Goal: Information Seeking & Learning: Learn about a topic

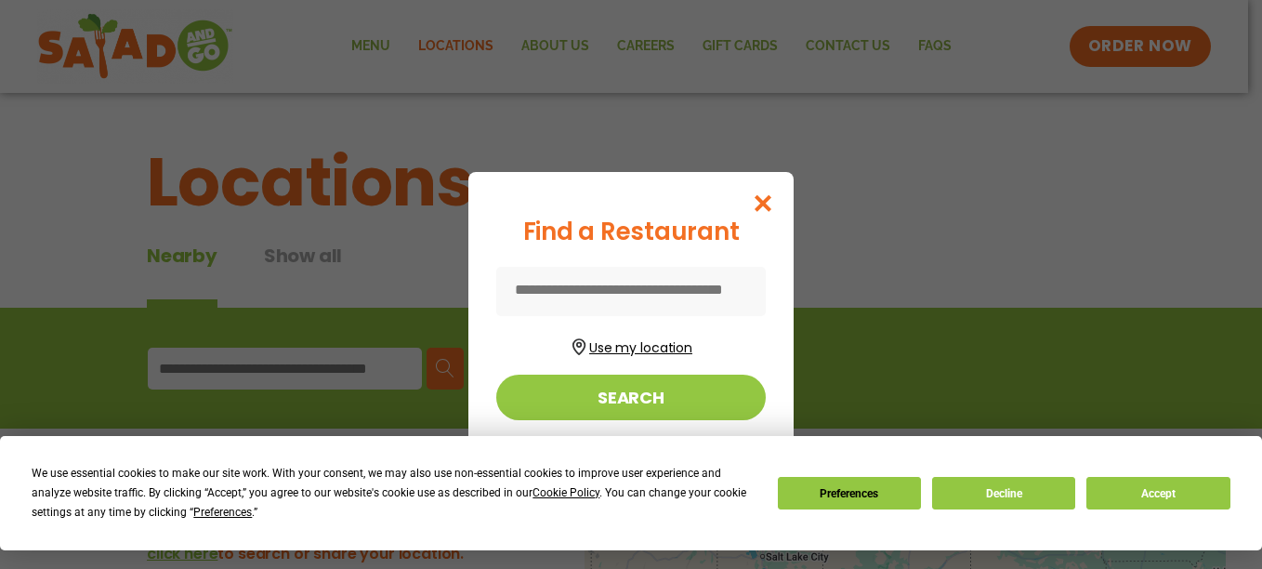
click at [654, 347] on button "Use my location" at bounding box center [631, 345] width 270 height 25
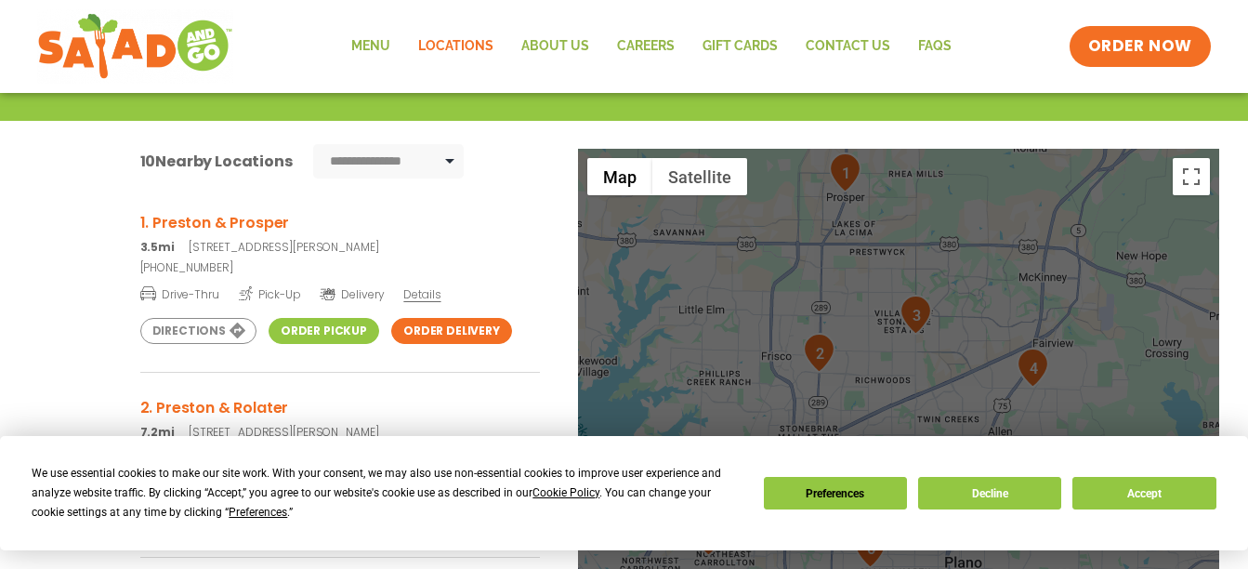
scroll to position [279, 0]
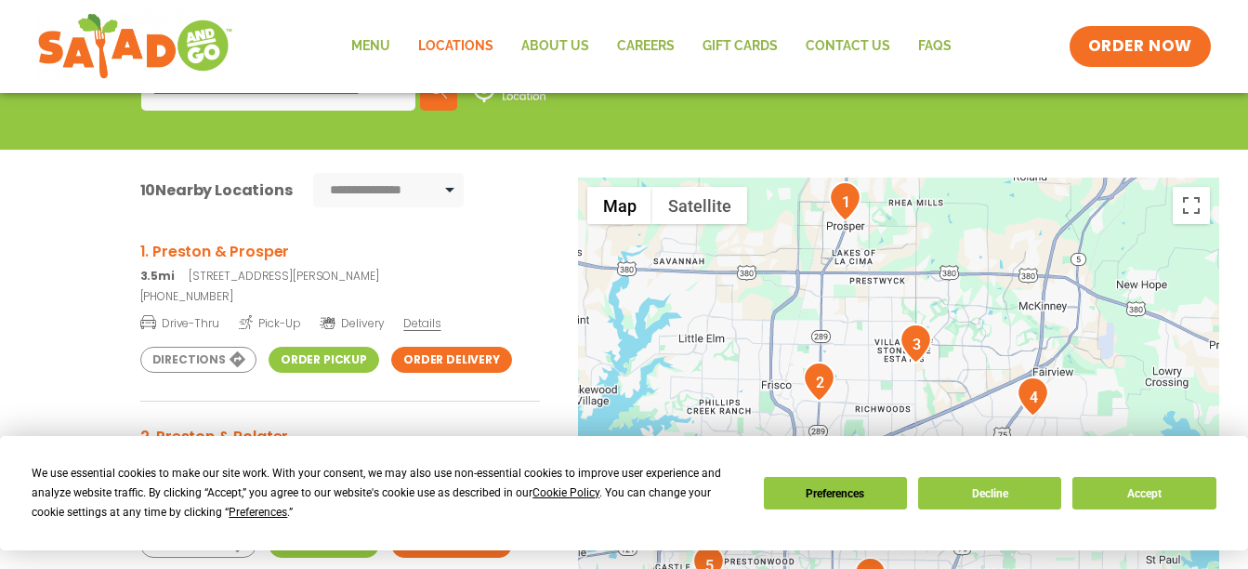
click at [845, 211] on img "1" at bounding box center [845, 201] width 33 height 40
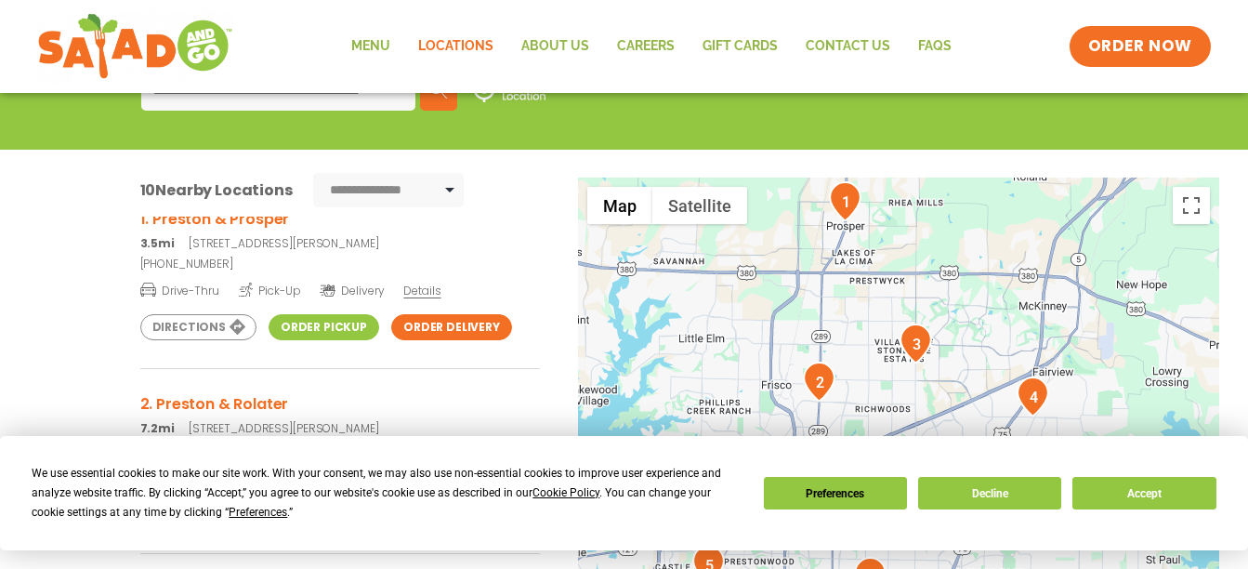
scroll to position [0, 0]
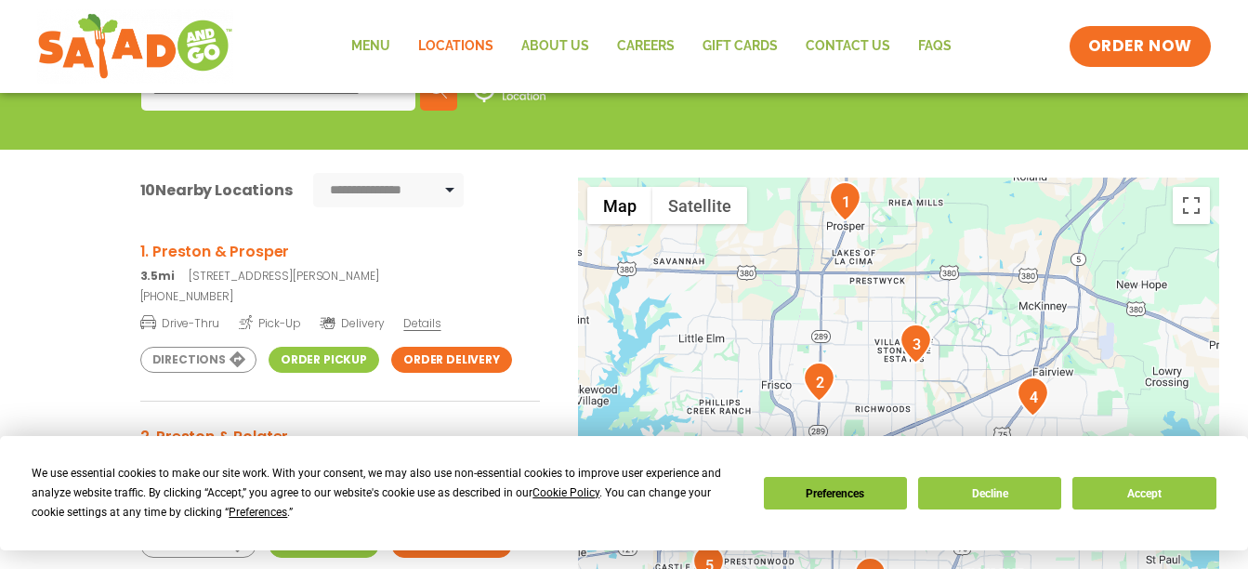
click at [429, 323] on span "Details" at bounding box center [421, 323] width 37 height 16
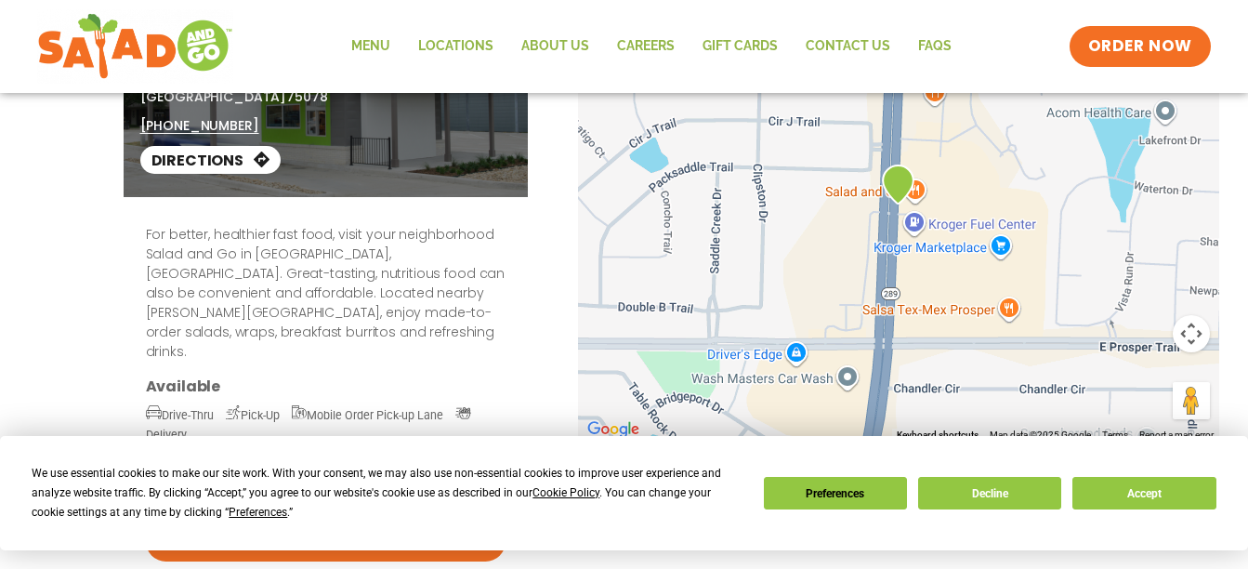
scroll to position [186, 0]
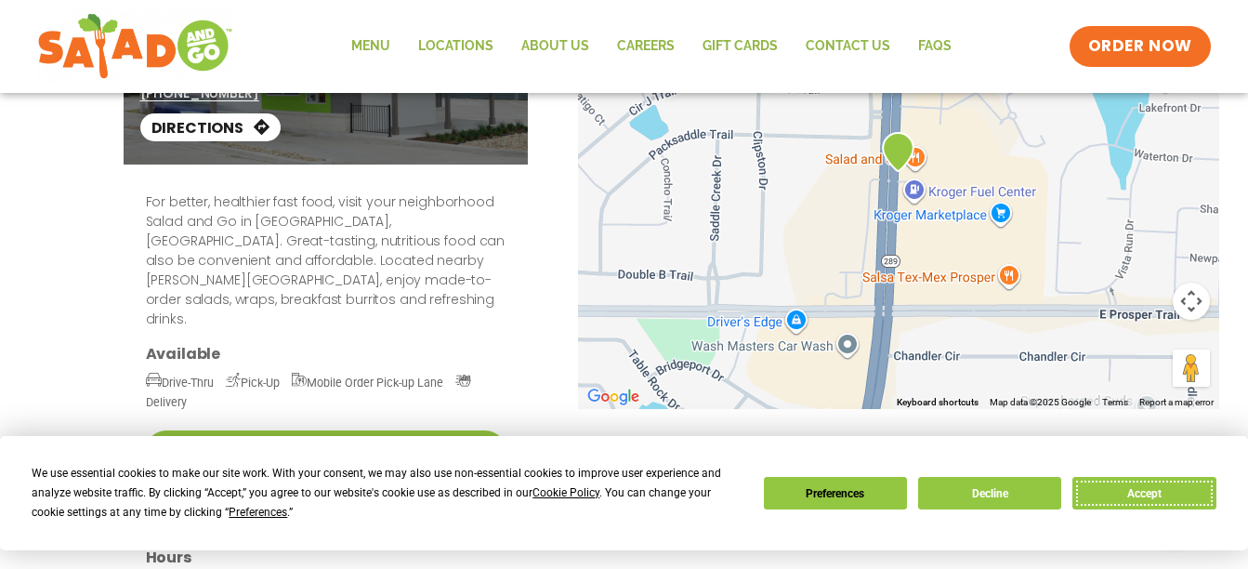
click at [1129, 495] on button "Accept" at bounding box center [1144, 493] width 143 height 33
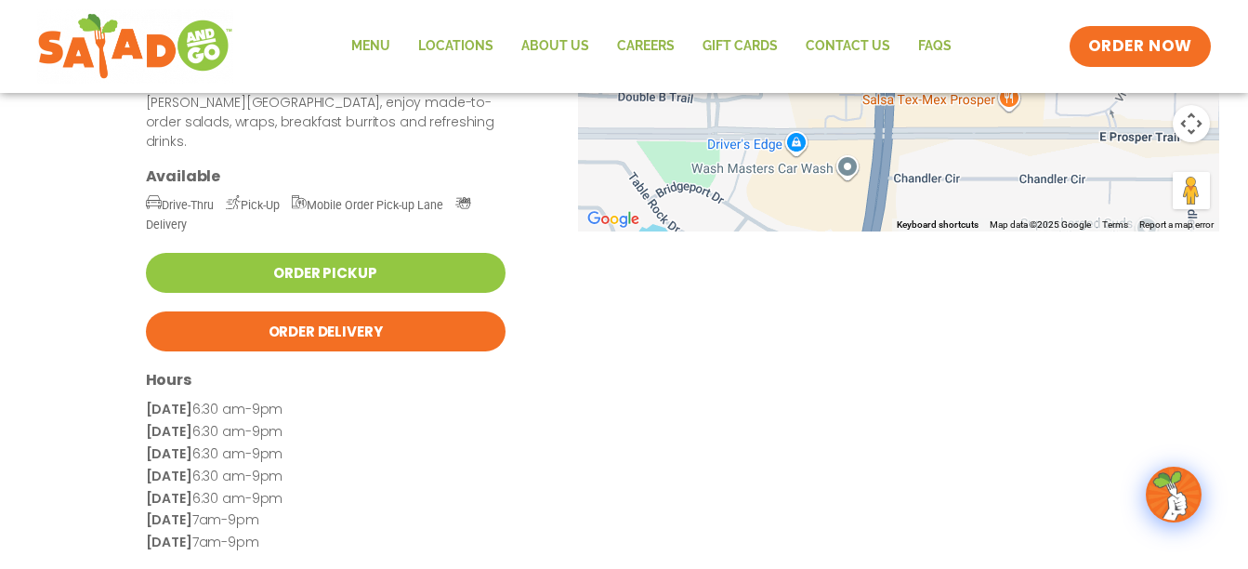
scroll to position [0, 0]
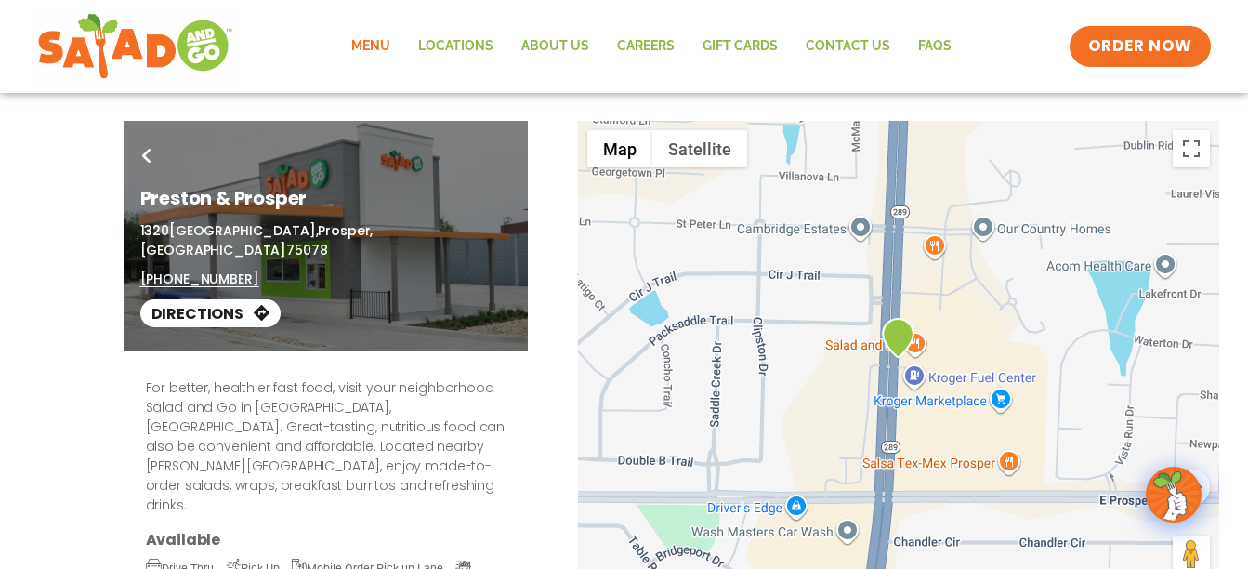
click at [381, 44] on link "Menu" at bounding box center [370, 46] width 67 height 43
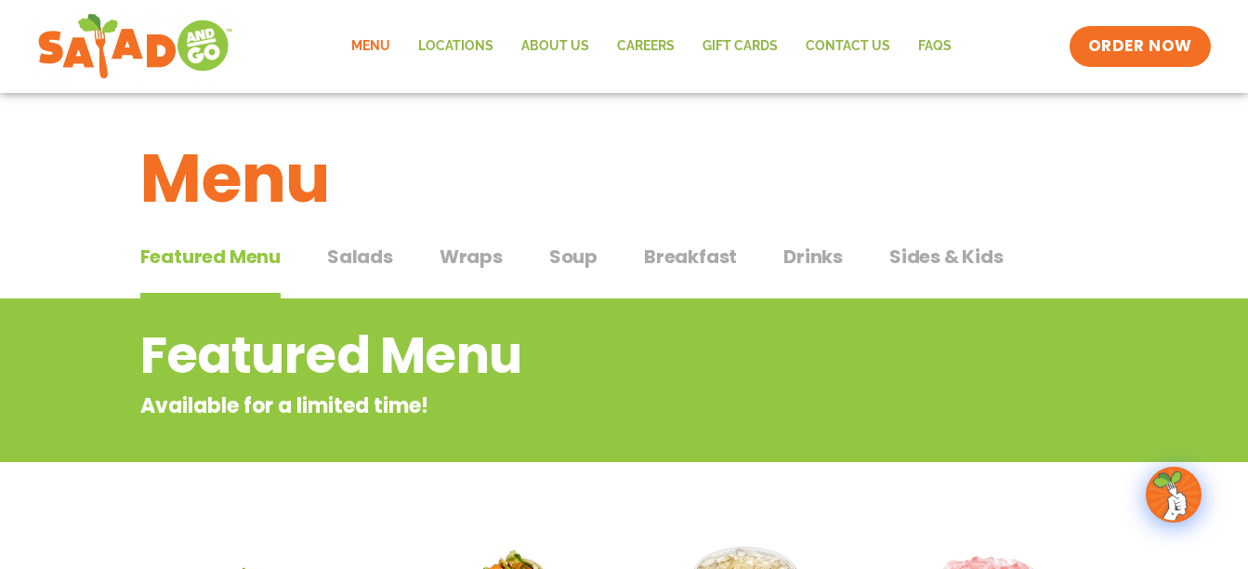
click at [357, 260] on span "Salads" at bounding box center [360, 257] width 66 height 28
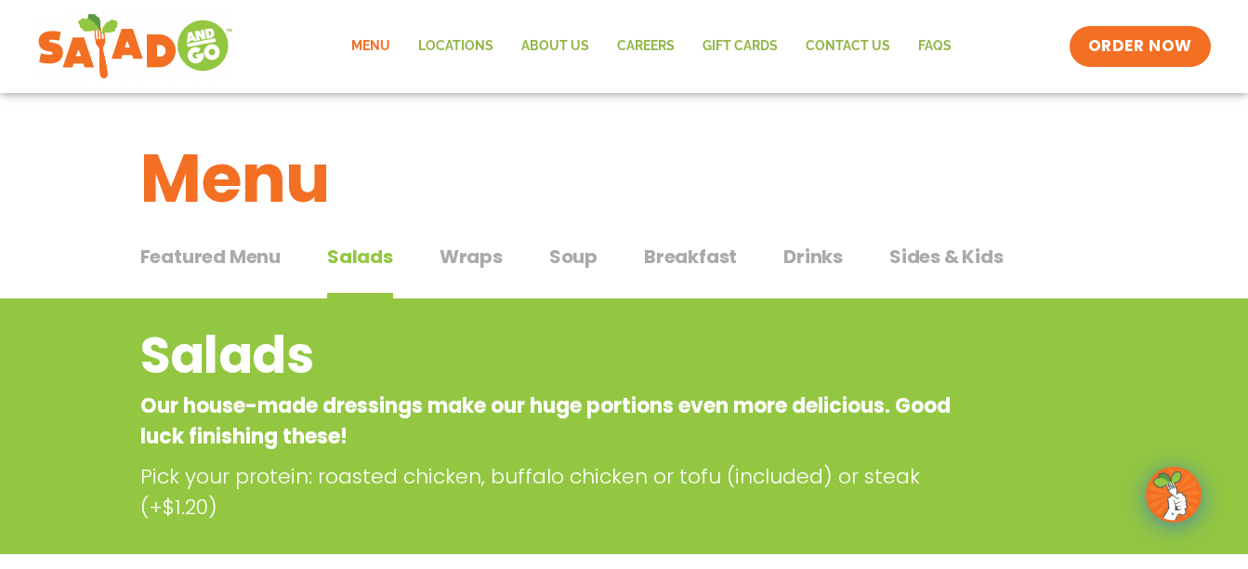
click at [472, 260] on span "Wraps" at bounding box center [471, 257] width 63 height 28
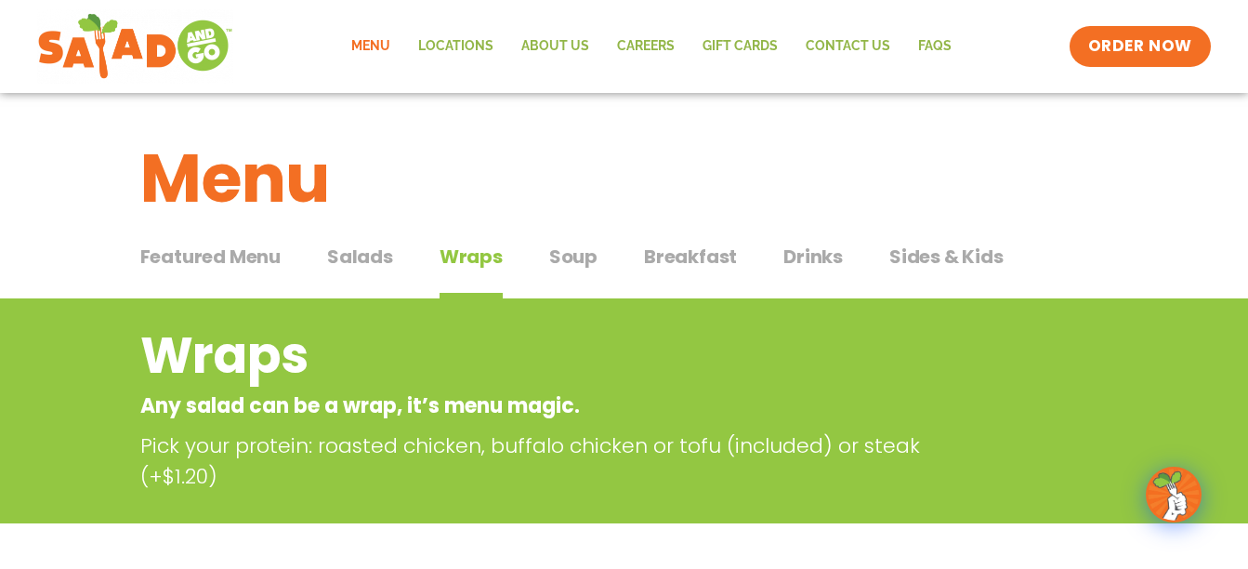
click at [564, 260] on span "Soup" at bounding box center [573, 257] width 48 height 28
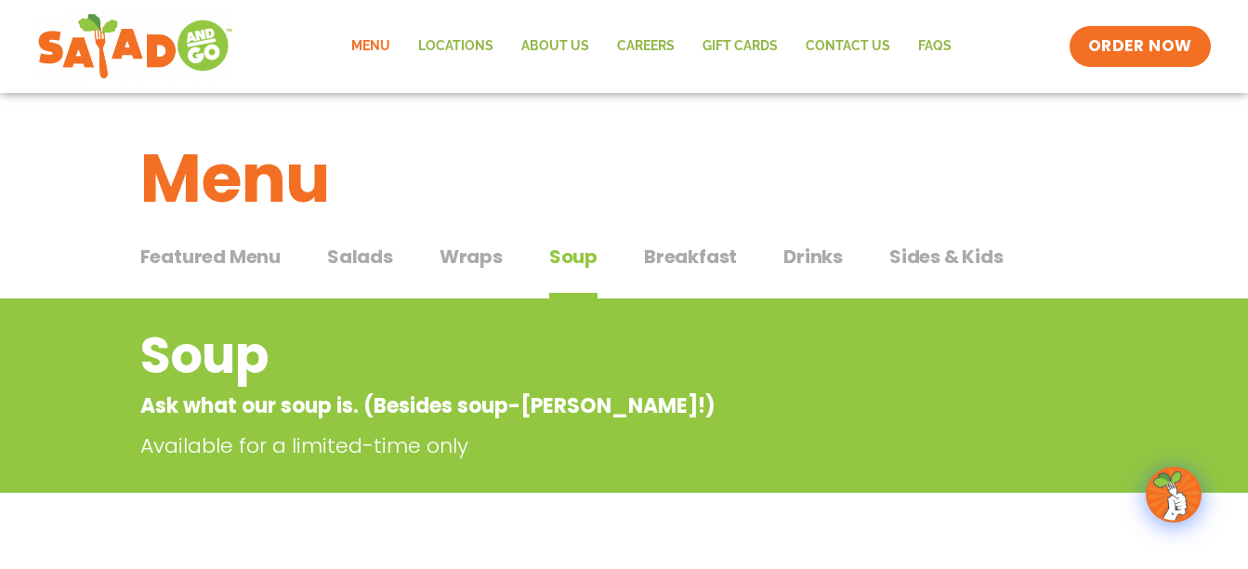
click at [817, 256] on span "Drinks" at bounding box center [813, 257] width 59 height 28
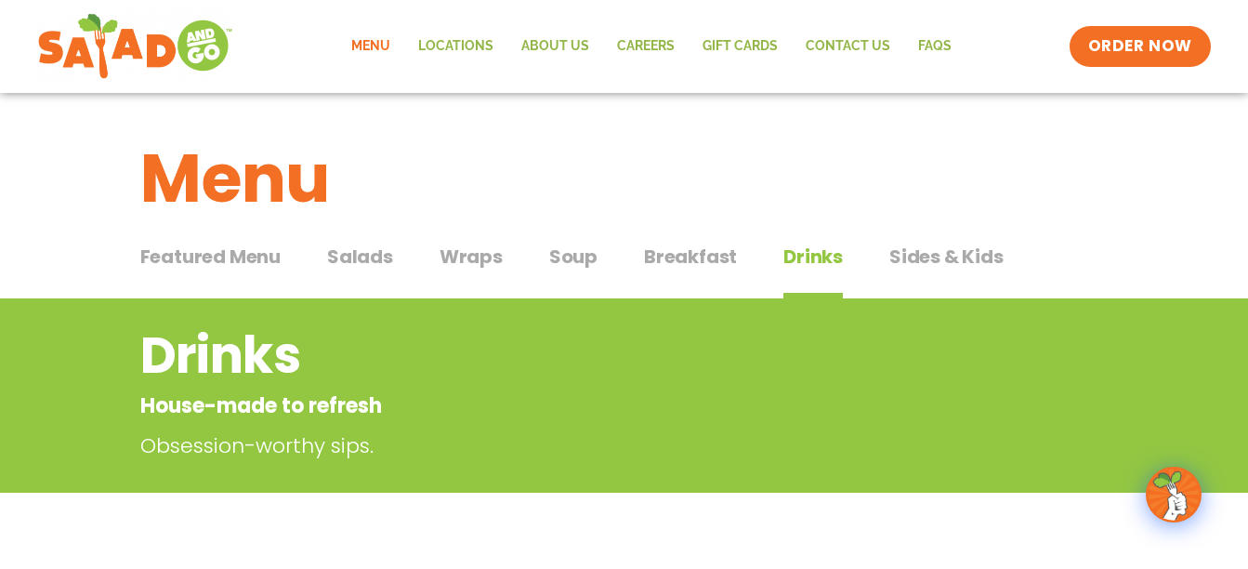
click at [932, 257] on span "Sides & Kids" at bounding box center [947, 257] width 114 height 28
